Goal: Check status: Check status

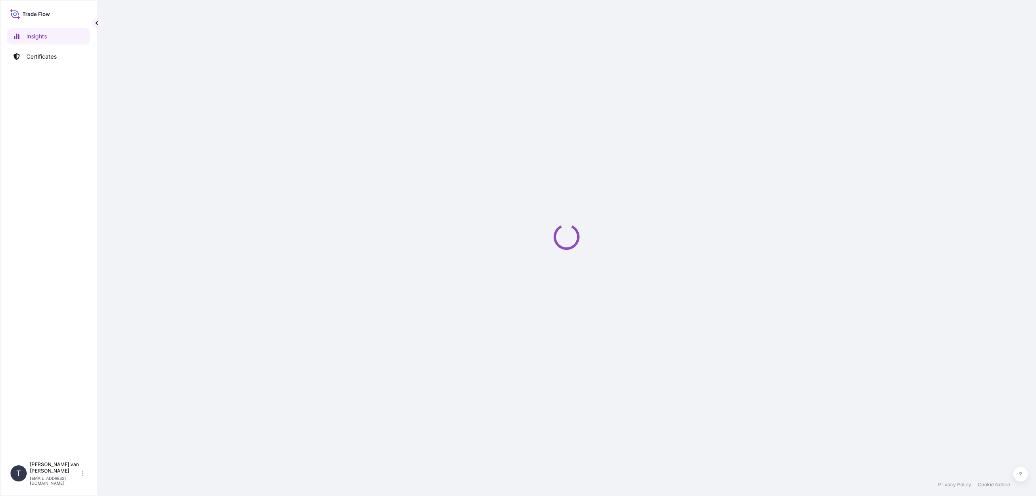
select select "2025"
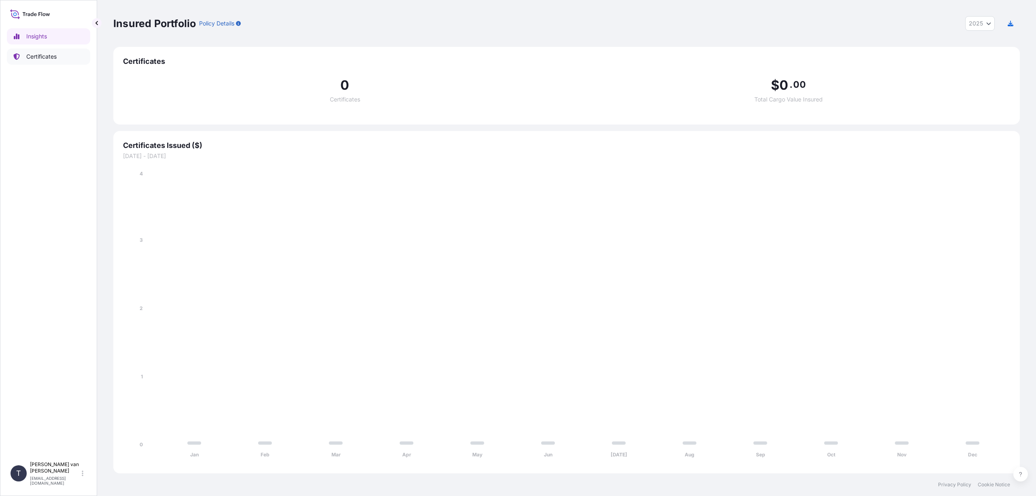
click at [36, 57] on p "Certificates" at bounding box center [41, 57] width 30 height 8
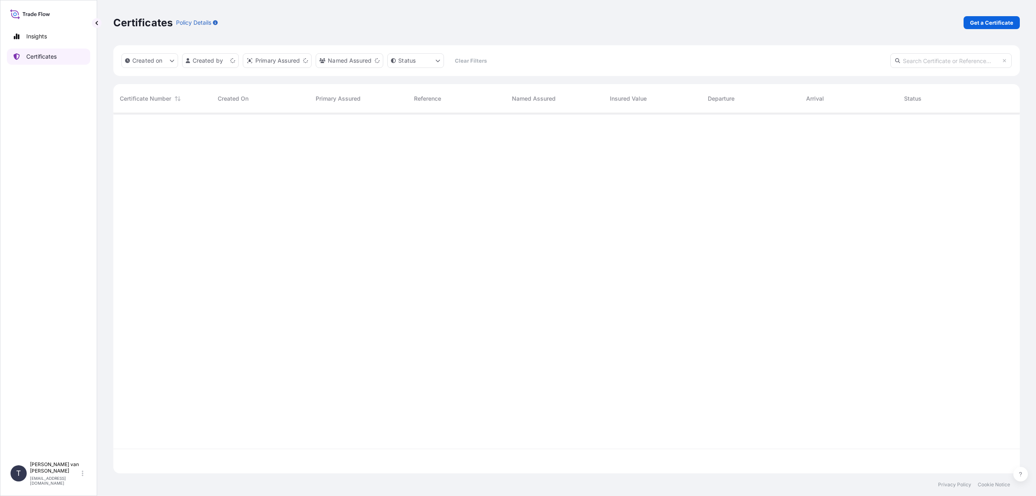
scroll to position [359, 900]
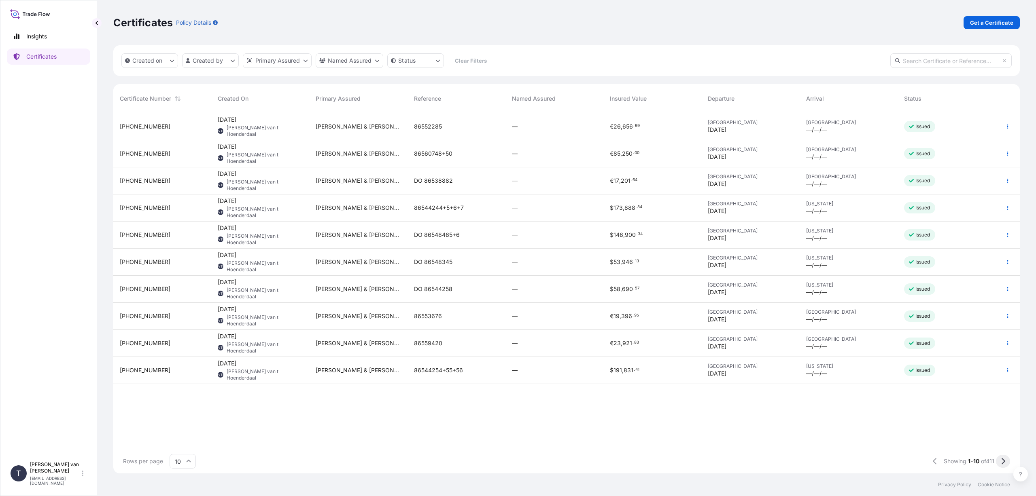
click at [999, 460] on button at bounding box center [1002, 461] width 14 height 13
click at [1006, 180] on icon "button" at bounding box center [1007, 180] width 5 height 5
drag, startPoint x: 227, startPoint y: 180, endPoint x: 143, endPoint y: 178, distance: 83.4
click at [143, 178] on span "[PHONE_NUMBER]" at bounding box center [145, 181] width 51 height 8
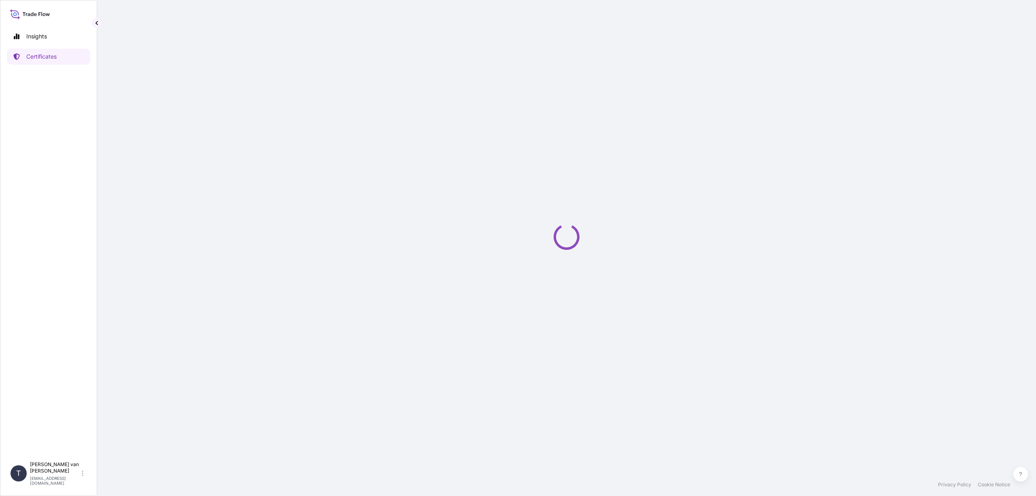
click at [142, 178] on div "Loading" at bounding box center [566, 237] width 906 height 474
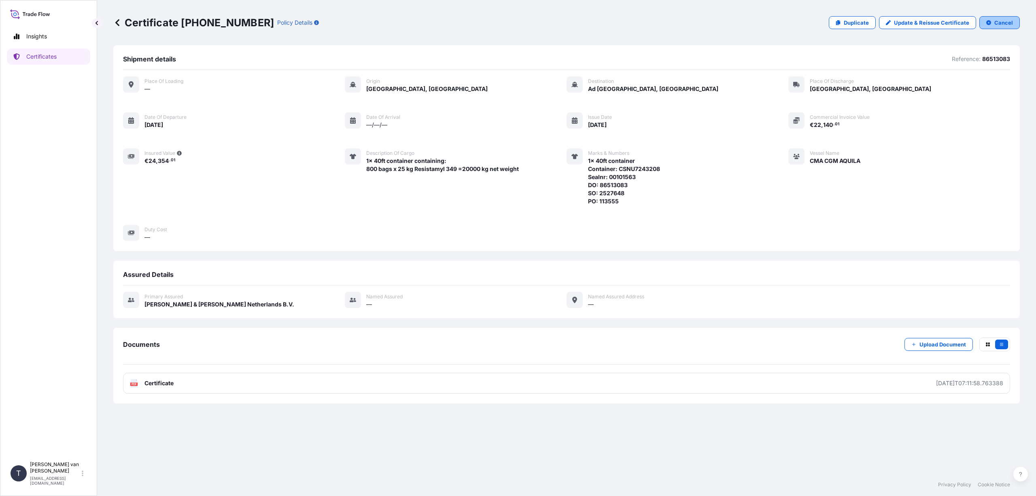
click at [1004, 21] on p "Cancel" at bounding box center [1003, 23] width 19 height 8
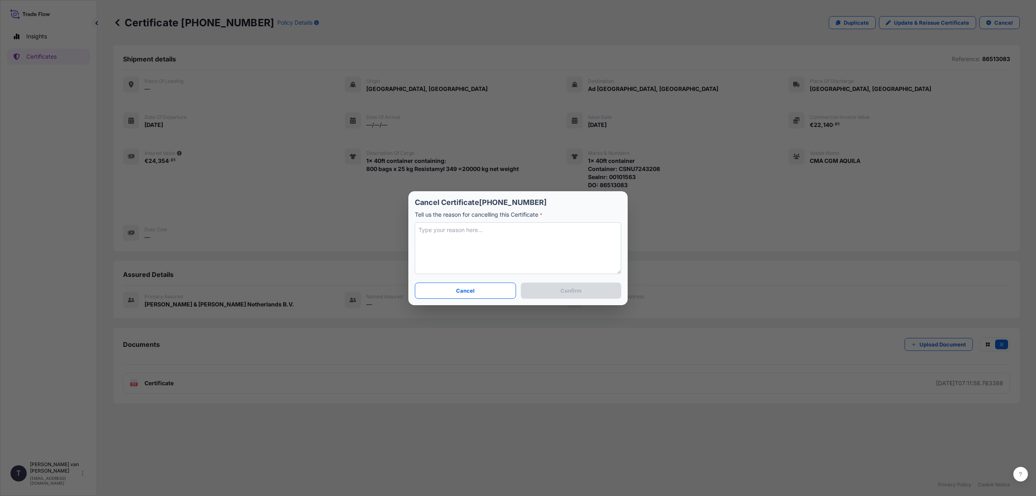
click at [439, 231] on textarea at bounding box center [518, 248] width 206 height 52
type textarea "Insurance not needed. Incoterms CFR."
click at [565, 293] on p "Confirm" at bounding box center [570, 291] width 21 height 8
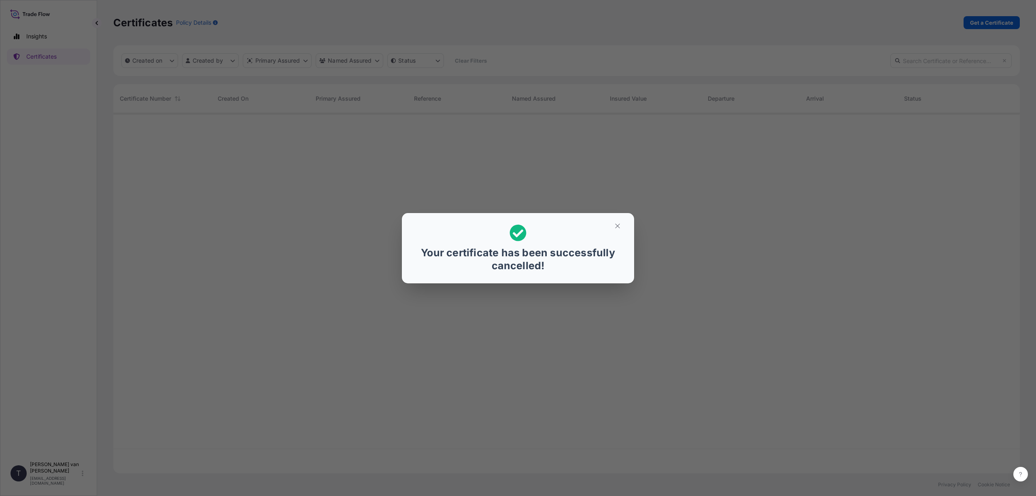
scroll to position [359, 900]
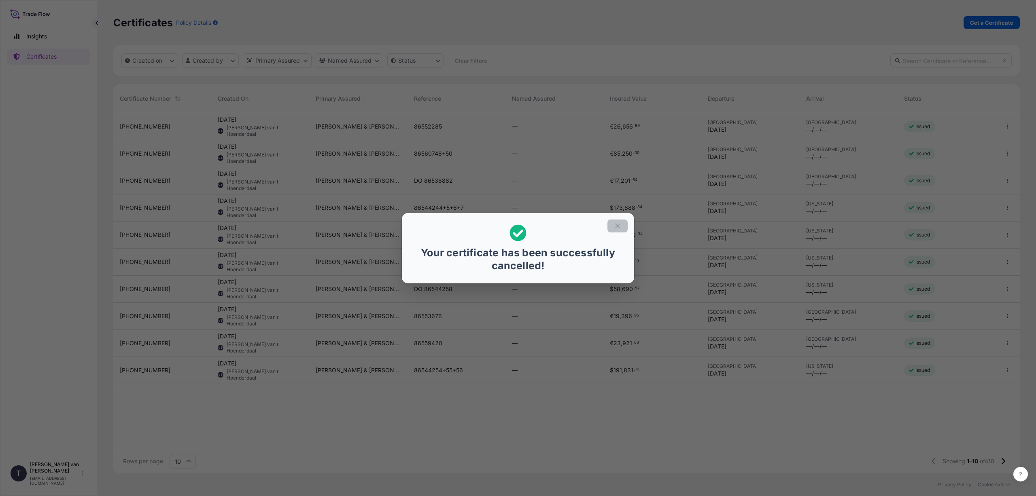
click at [616, 228] on icon "button" at bounding box center [617, 225] width 7 height 7
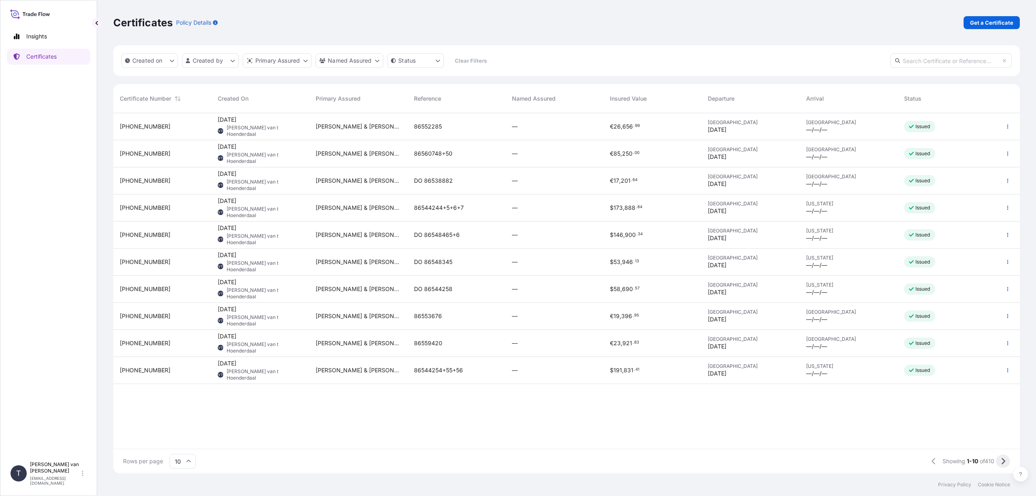
click at [1000, 460] on icon at bounding box center [1002, 461] width 4 height 7
click at [81, 475] on div "T [PERSON_NAME] [EMAIL_ADDRESS][DOMAIN_NAME]" at bounding box center [48, 474] width 83 height 32
